Goal: Task Accomplishment & Management: Manage account settings

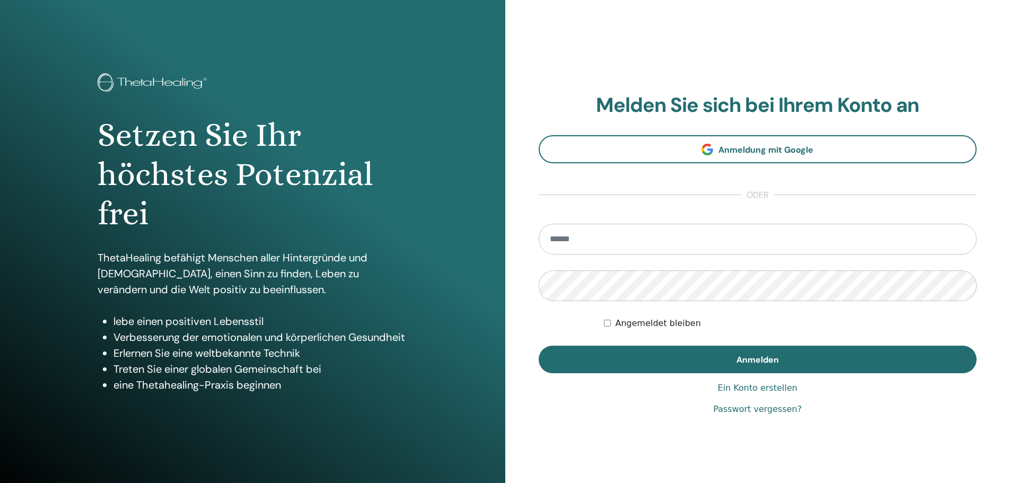
click at [580, 247] on input "email" at bounding box center [758, 239] width 439 height 31
type input "**********"
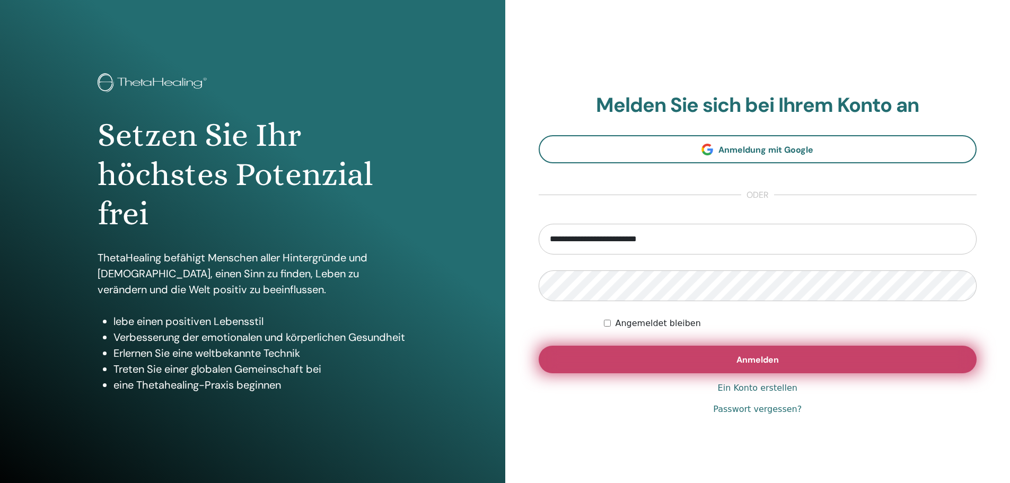
click at [695, 361] on button "Anmelden" at bounding box center [758, 360] width 439 height 28
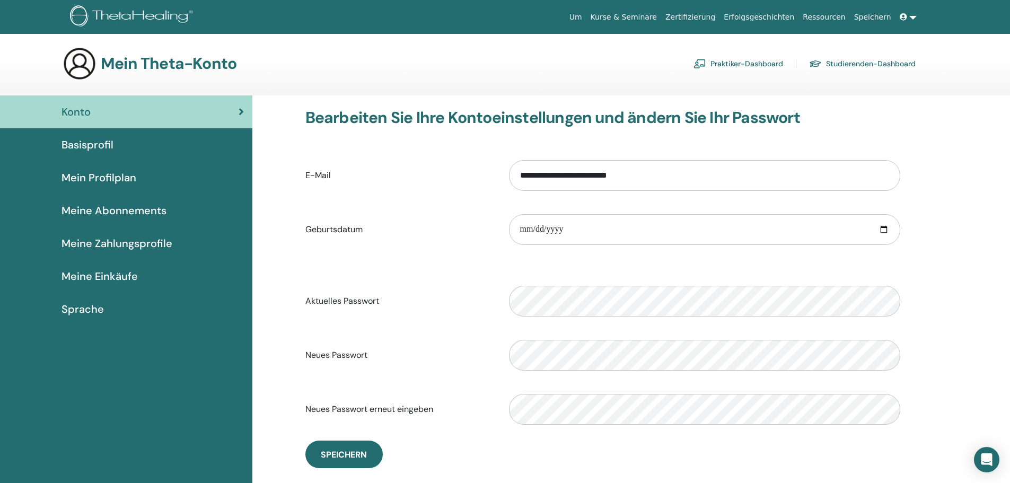
click at [85, 147] on font "Basisprofil" at bounding box center [88, 145] width 52 height 14
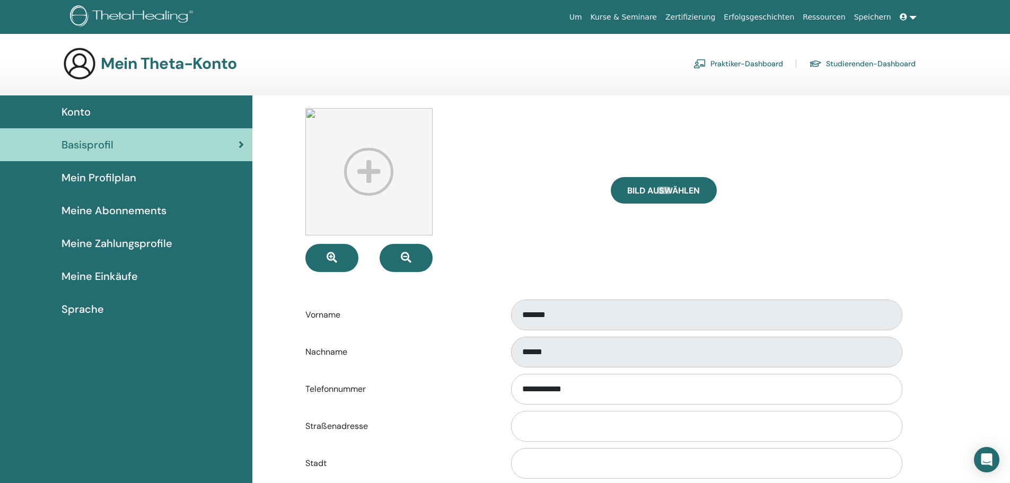
click at [761, 60] on font "Praktiker-Dashboard" at bounding box center [747, 64] width 73 height 10
click at [913, 18] on link at bounding box center [908, 17] width 25 height 20
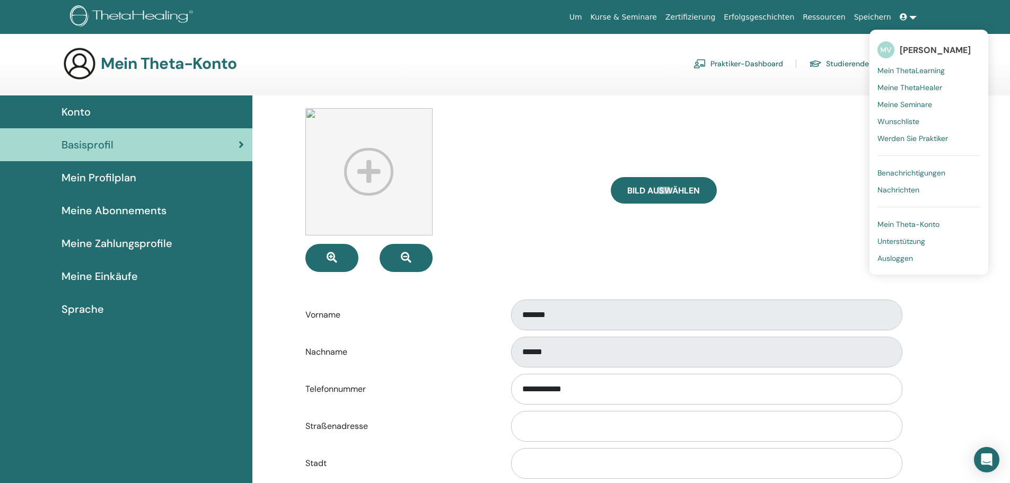
click at [903, 260] on font "Ausloggen" at bounding box center [896, 259] width 36 height 10
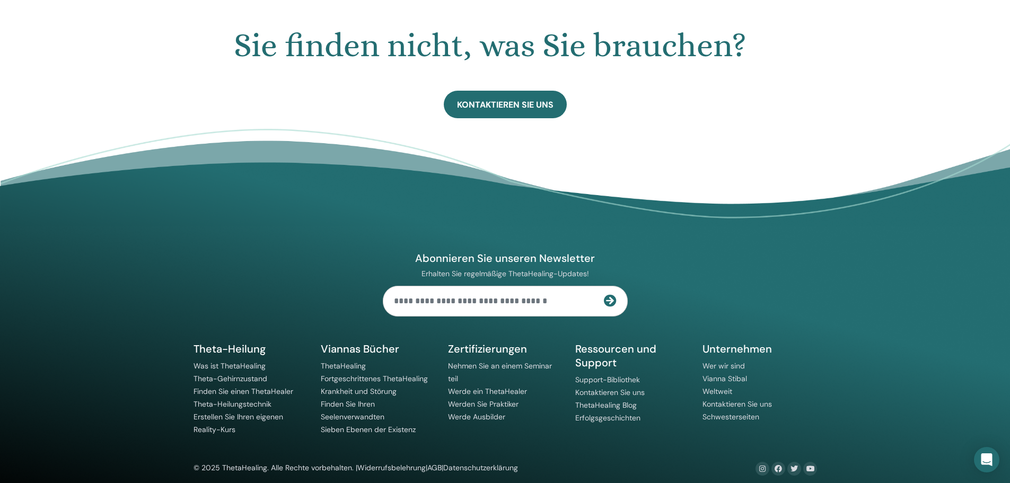
scroll to position [659, 0]
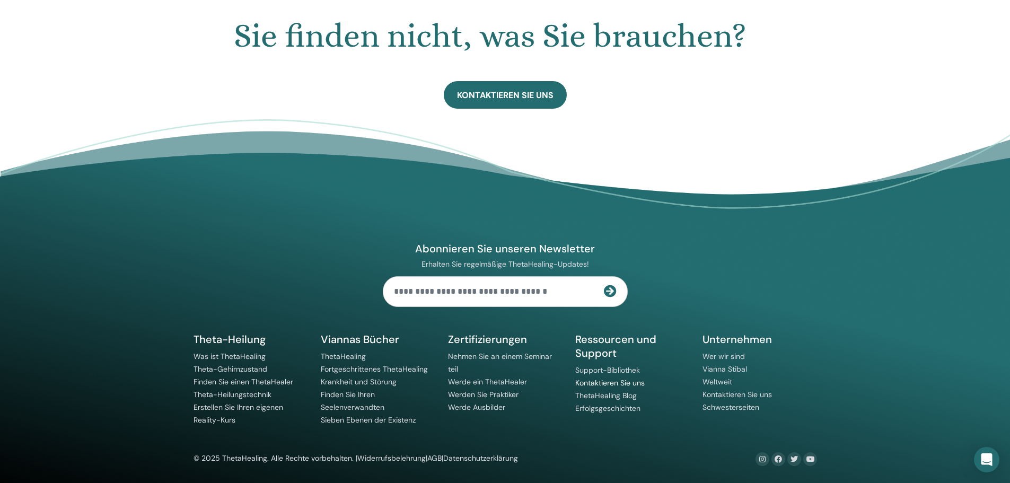
click at [621, 382] on font "Kontaktieren Sie uns" at bounding box center [609, 383] width 69 height 10
